Goal: Task Accomplishment & Management: Complete application form

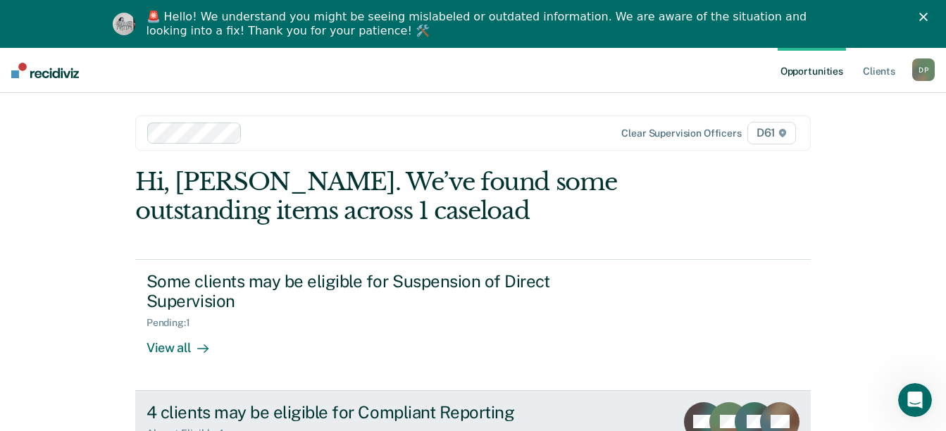
click at [446, 402] on div "4 clients may be eligible for Compliant Reporting" at bounding box center [394, 412] width 495 height 20
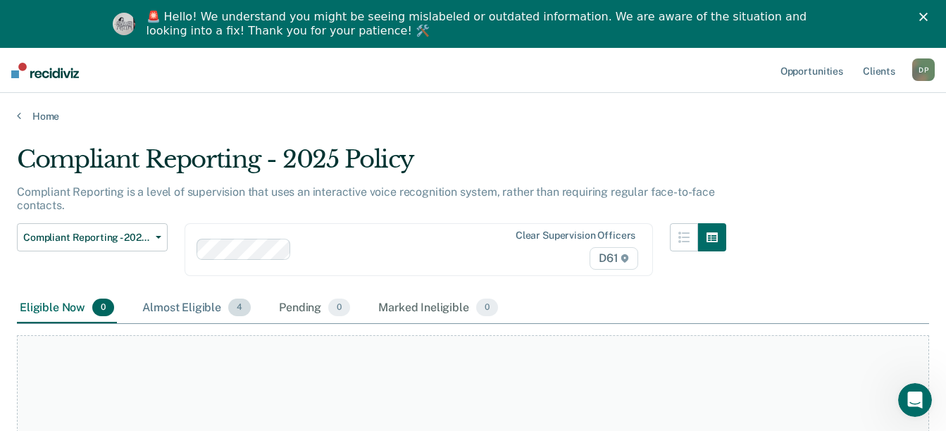
click at [200, 311] on div "Almost Eligible 4" at bounding box center [197, 308] width 114 height 31
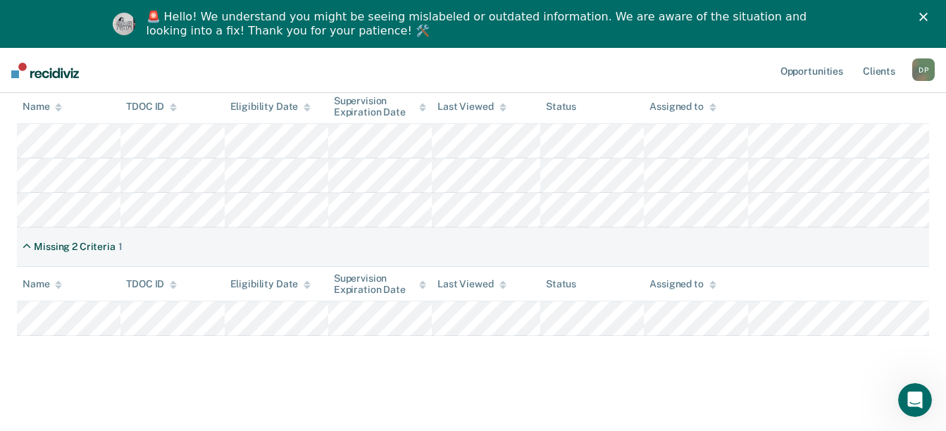
scroll to position [280, 0]
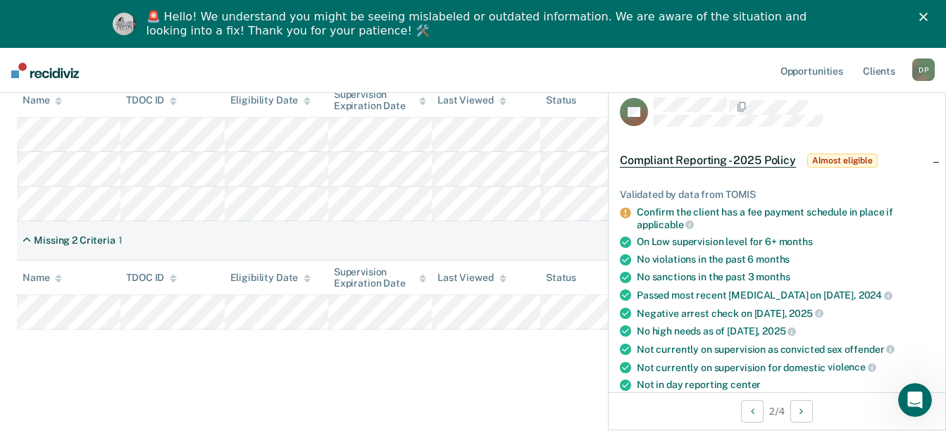
drag, startPoint x: 778, startPoint y: 247, endPoint x: 905, endPoint y: 133, distance: 170.7
click at [873, 170] on div "Compliant Reporting - 2025 Policy Almost eligible" at bounding box center [750, 160] width 261 height 23
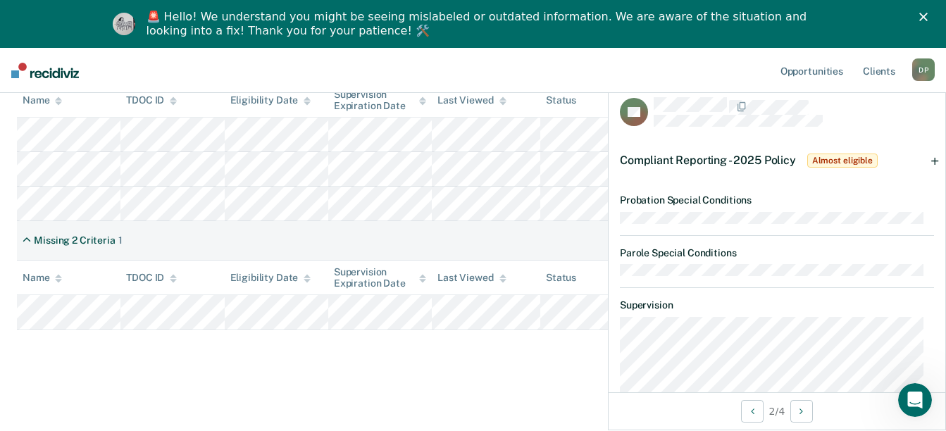
click at [512, 228] on div "Missing 2 Criteria 1" at bounding box center [473, 240] width 912 height 39
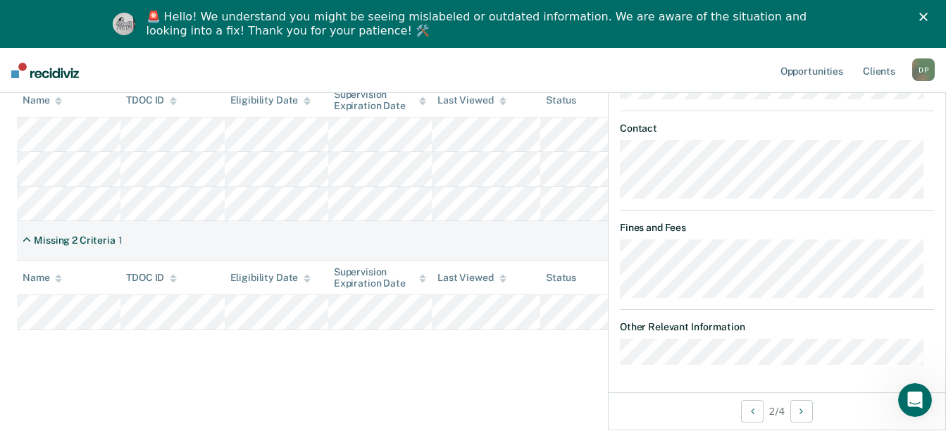
scroll to position [59, 0]
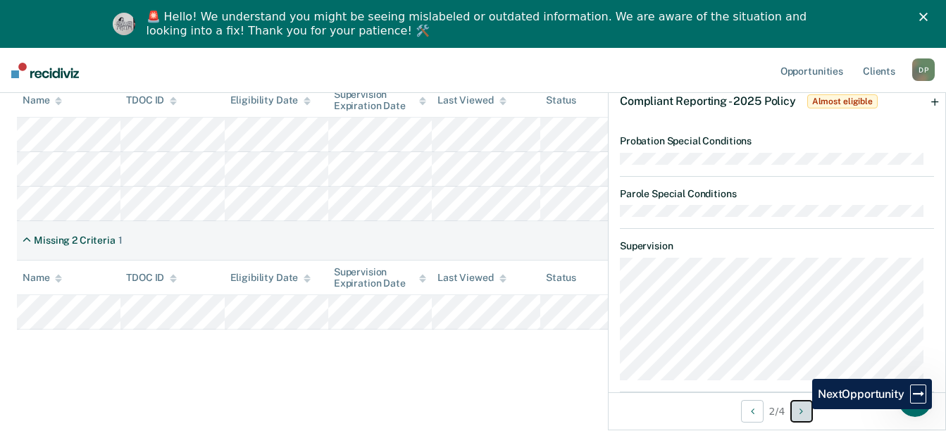
click at [803, 409] on icon "Next Opportunity" at bounding box center [802, 412] width 4 height 10
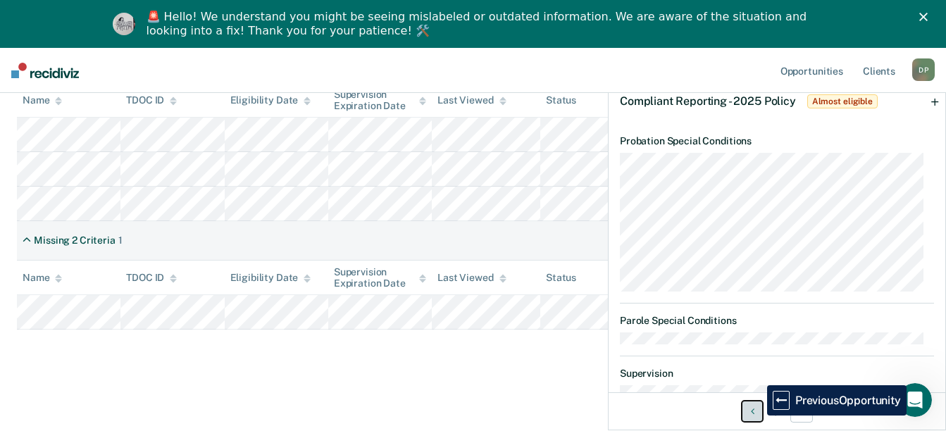
click at [757, 416] on button "Previous Opportunity" at bounding box center [752, 411] width 23 height 23
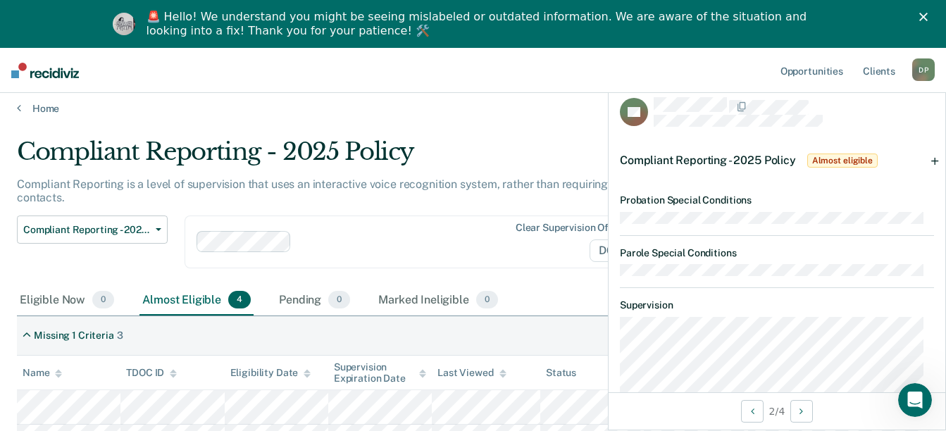
scroll to position [0, 0]
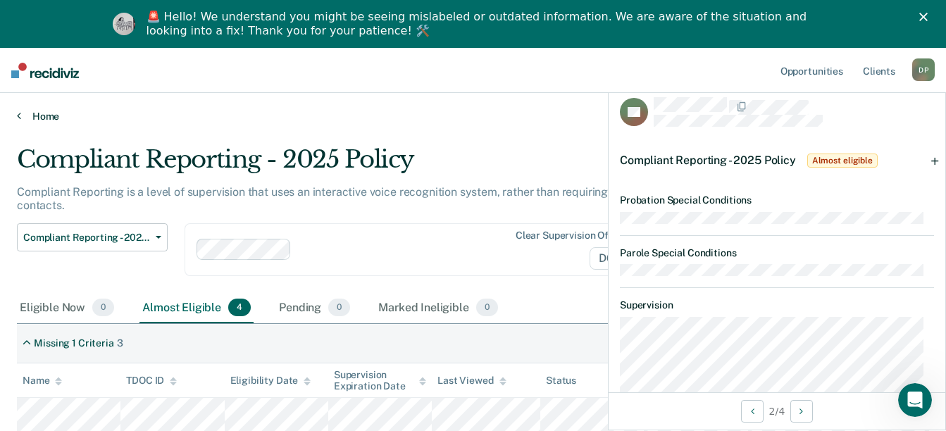
click at [501, 113] on link "Home" at bounding box center [473, 116] width 912 height 13
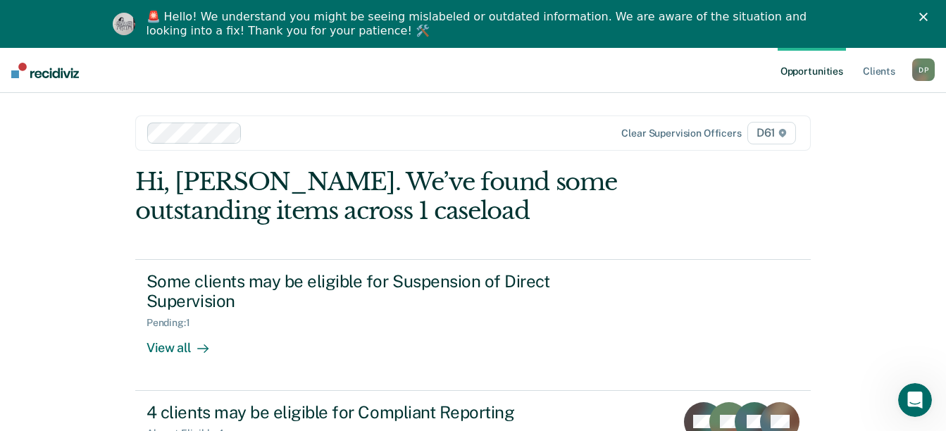
click at [501, 113] on main "Clear supervision officers D61 Hi, [PERSON_NAME]. We’ve found some outstanding …" at bounding box center [473, 308] width 710 height 431
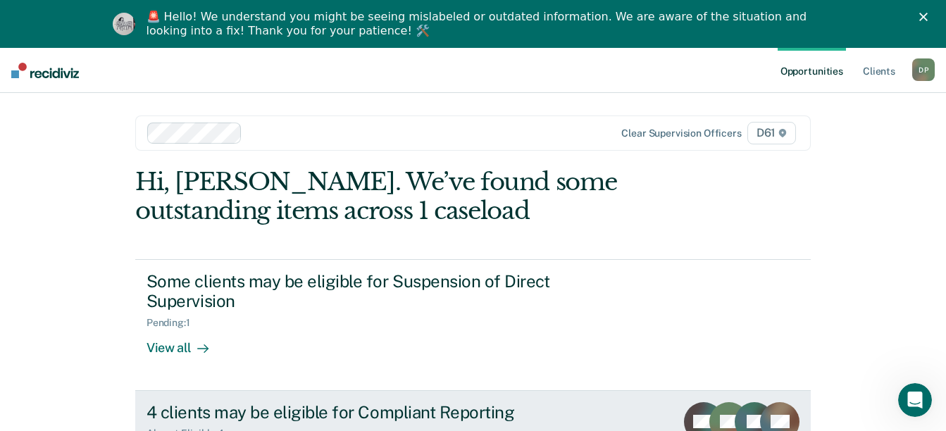
click at [256, 421] on div "4 clients may be eligible for Compliant Reporting Almost Eligible : 4 View all" at bounding box center [411, 434] width 528 height 65
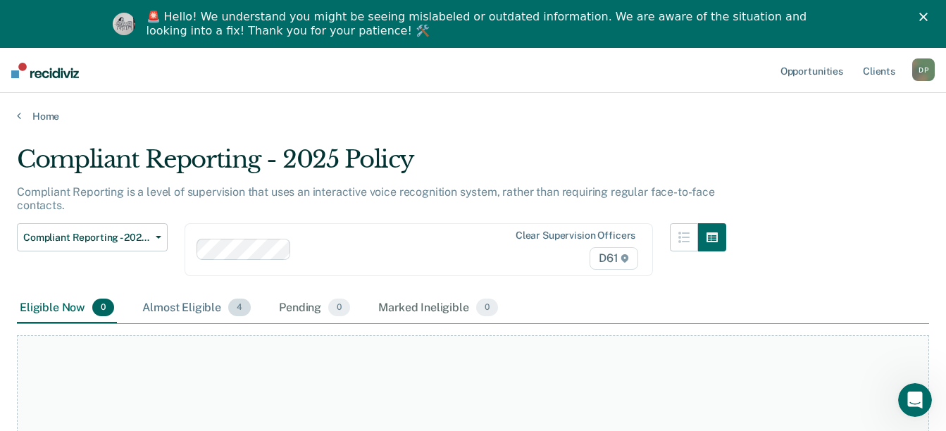
click at [199, 305] on div "Almost Eligible 4" at bounding box center [197, 308] width 114 height 31
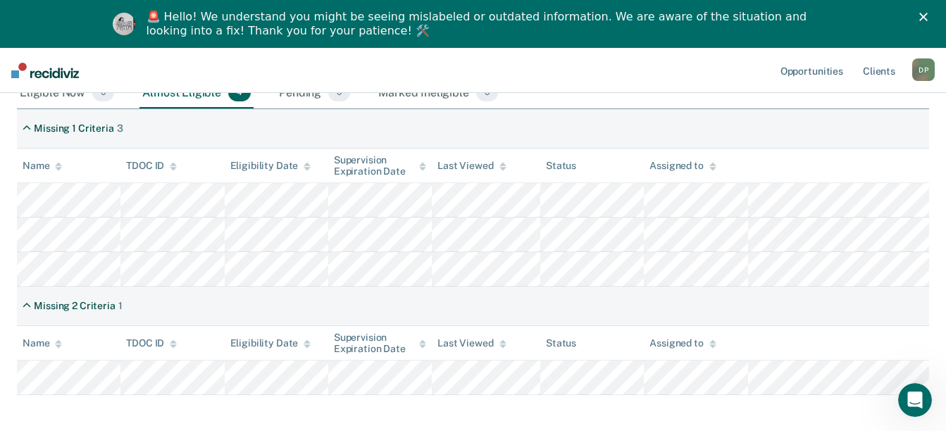
scroll to position [210, 0]
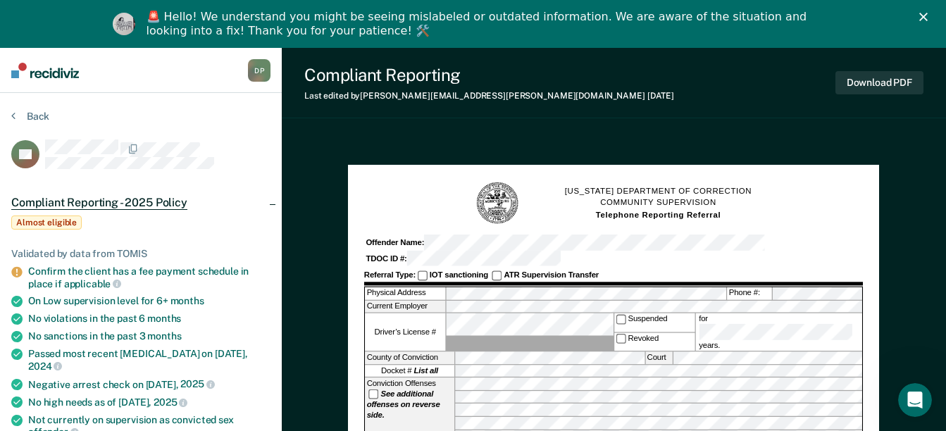
click at [928, 14] on polygon "Close" at bounding box center [923, 17] width 8 height 8
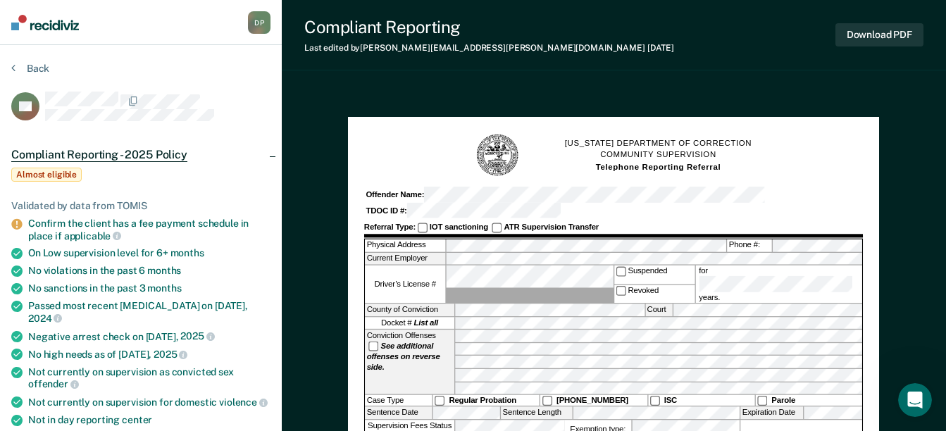
scroll to position [73, 0]
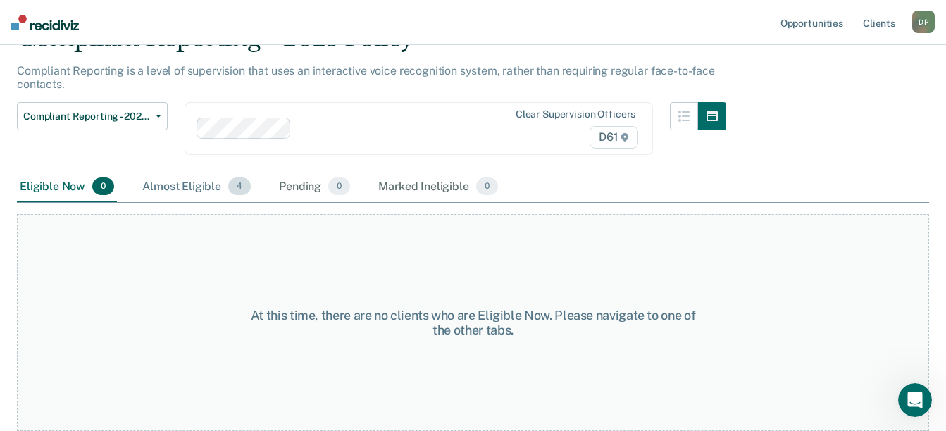
click at [218, 192] on div "Almost Eligible 4" at bounding box center [197, 187] width 114 height 31
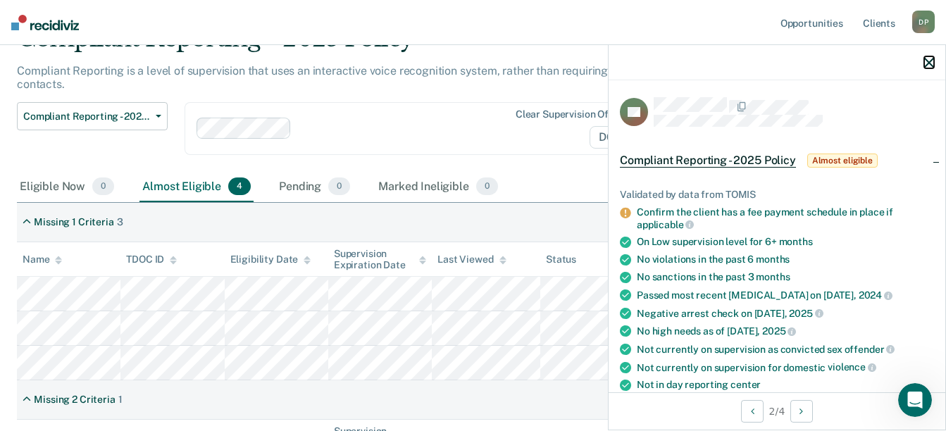
click at [932, 63] on icon "button" at bounding box center [929, 63] width 10 height 10
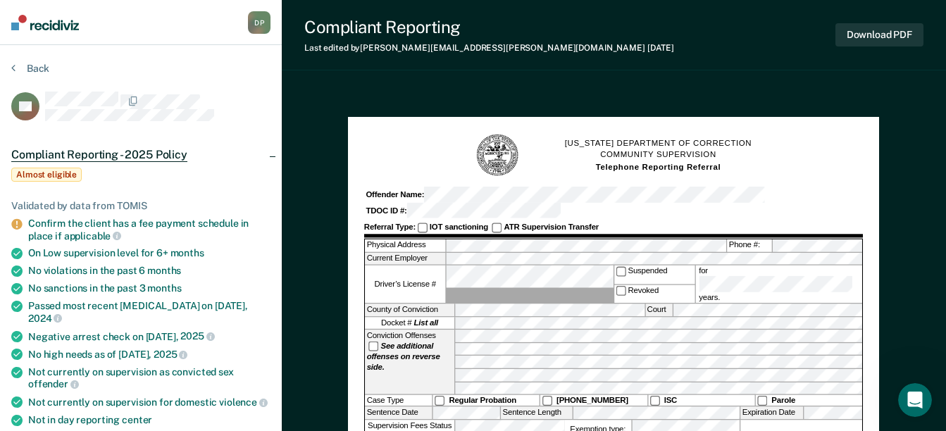
click at [382, 161] on div "[US_STATE] DEPARTMENT OF CORRECTION COMMUNITY SUPERVISION Telephone Reporting R…" at bounding box center [613, 155] width 499 height 44
click at [450, 246] on div "Physical Address Phone #: Current Employer Driver’s License # Suspended Revoked…" at bounding box center [613, 382] width 499 height 286
